Goal: Information Seeking & Learning: Learn about a topic

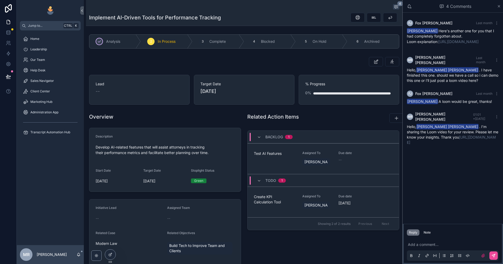
scroll to position [19, 0]
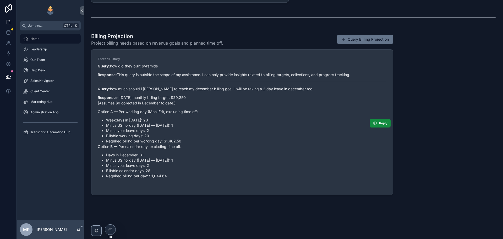
scroll to position [332, 0]
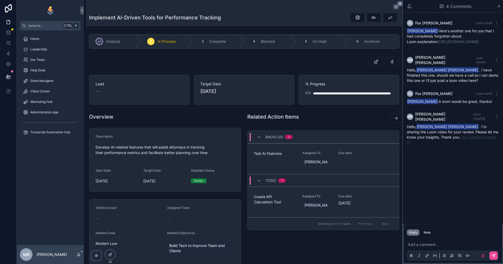
click at [430, 138] on link "[URL][DOMAIN_NAME]" at bounding box center [451, 140] width 89 height 10
